Goal: Information Seeking & Learning: Learn about a topic

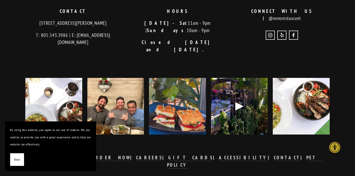
scroll to position [995, 0]
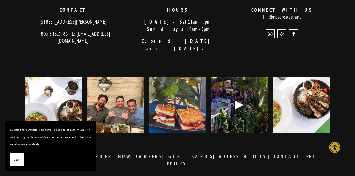
click at [298, 86] on img at bounding box center [301, 105] width 71 height 57
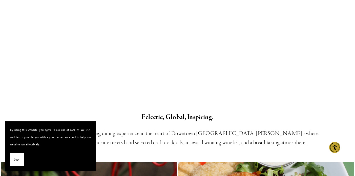
scroll to position [0, 0]
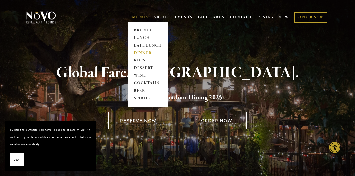
click at [140, 52] on link "DINNER" at bounding box center [148, 53] width 32 height 8
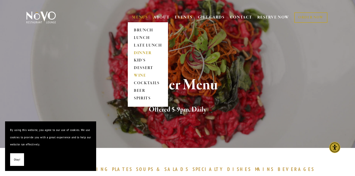
click at [138, 79] on link "WINE" at bounding box center [148, 76] width 32 height 8
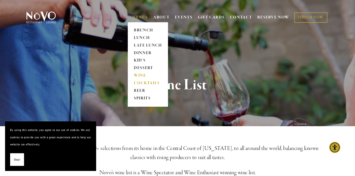
click at [148, 84] on link "COCKTAILS" at bounding box center [148, 84] width 32 height 8
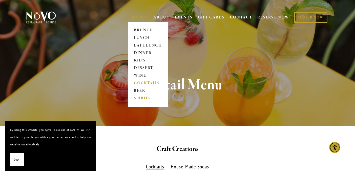
click at [136, 100] on link "SPIRITS" at bounding box center [148, 99] width 32 height 8
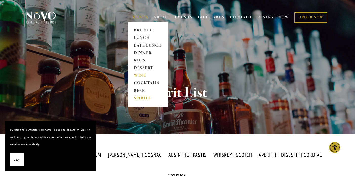
click at [142, 76] on link "WINE" at bounding box center [148, 76] width 32 height 8
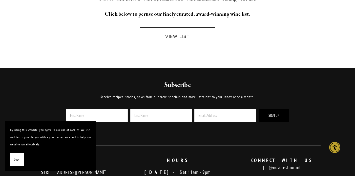
scroll to position [176, 0]
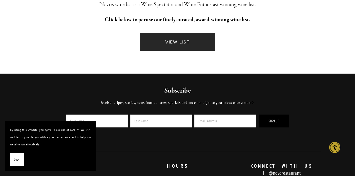
click at [164, 49] on link "VIEW LIST" at bounding box center [178, 42] width 76 height 18
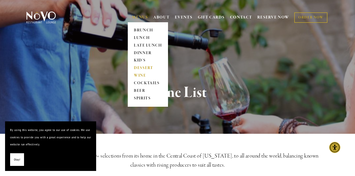
click at [142, 69] on link "DESSERT" at bounding box center [148, 69] width 32 height 8
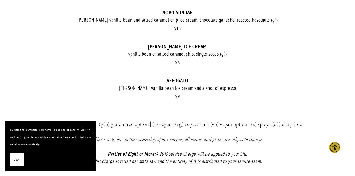
scroll to position [383, 0]
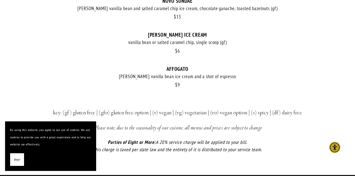
click at [14, 158] on span "Okay!" at bounding box center [17, 159] width 6 height 7
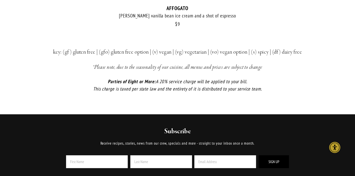
scroll to position [445, 0]
